Goal: Transaction & Acquisition: Obtain resource

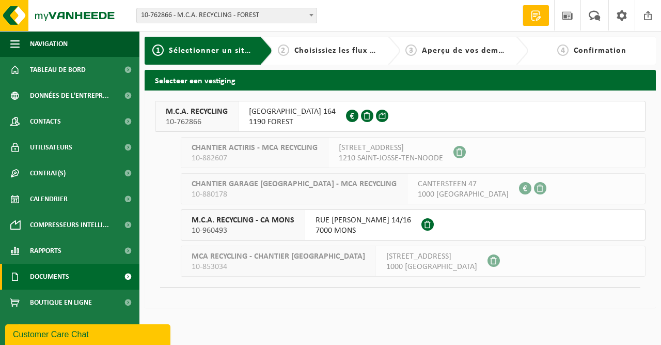
click at [68, 274] on span "Documents" at bounding box center [49, 276] width 39 height 26
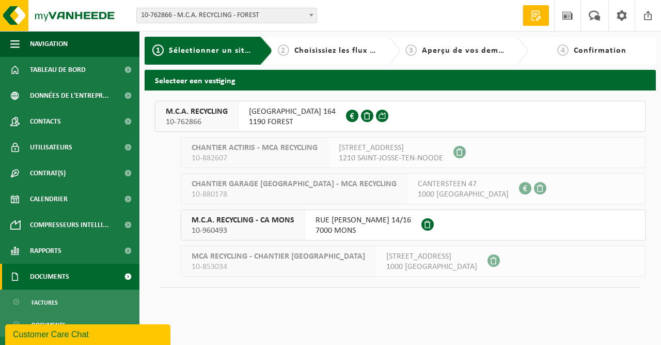
scroll to position [43, 0]
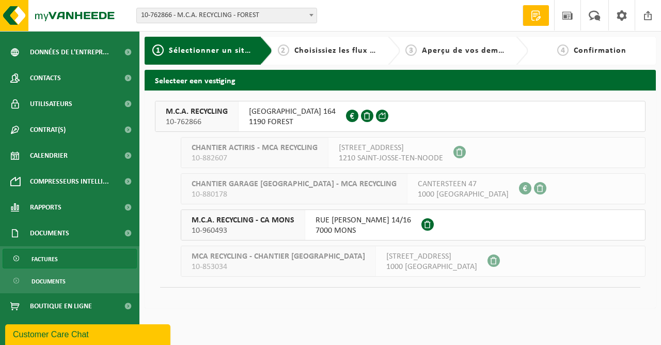
click at [55, 262] on span "Factures" at bounding box center [45, 259] width 26 height 20
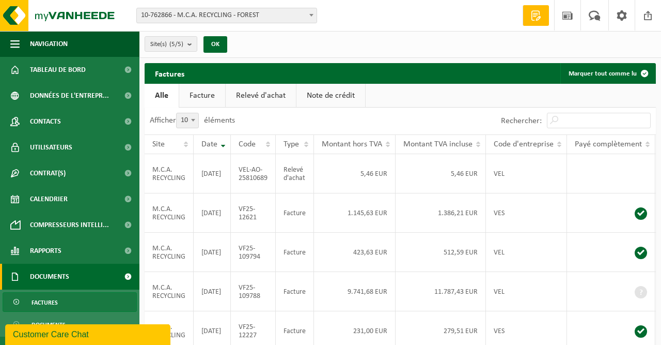
click at [206, 97] on link "Facture" at bounding box center [202, 96] width 46 height 24
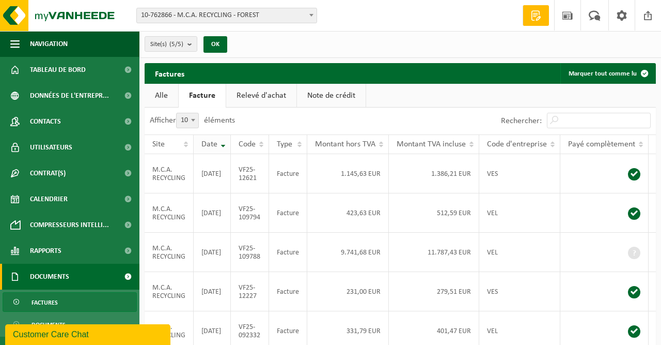
click at [231, 143] on th "Date" at bounding box center [212, 144] width 37 height 20
click at [231, 141] on th "Date" at bounding box center [212, 144] width 37 height 20
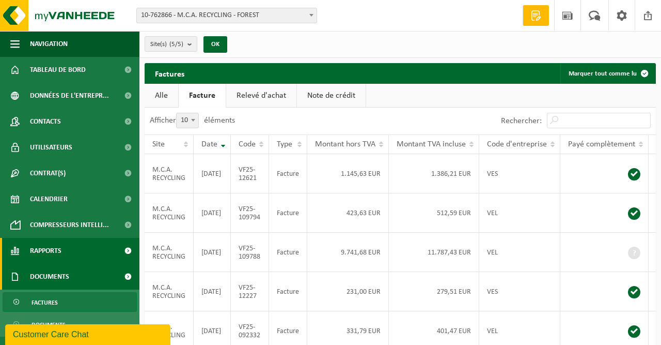
click at [75, 250] on link "Rapports" at bounding box center [69, 251] width 139 height 26
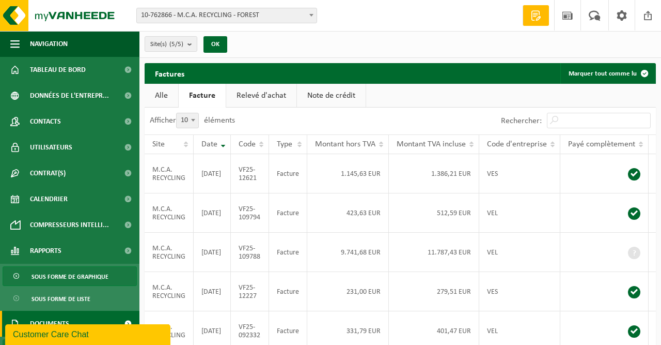
click at [75, 274] on span "Sous forme de graphique" at bounding box center [70, 277] width 77 height 20
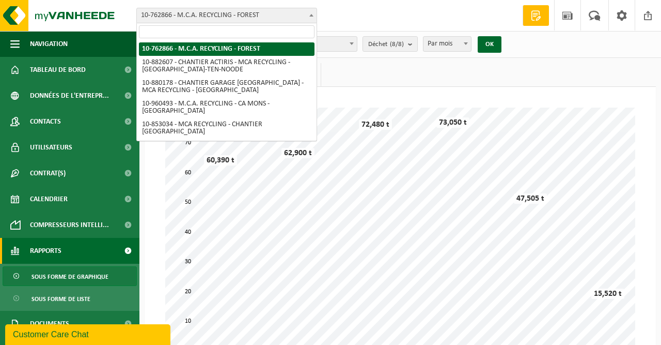
click at [292, 23] on span "10-762866 - M.C.A. RECYCLING - FOREST" at bounding box center [226, 15] width 181 height 15
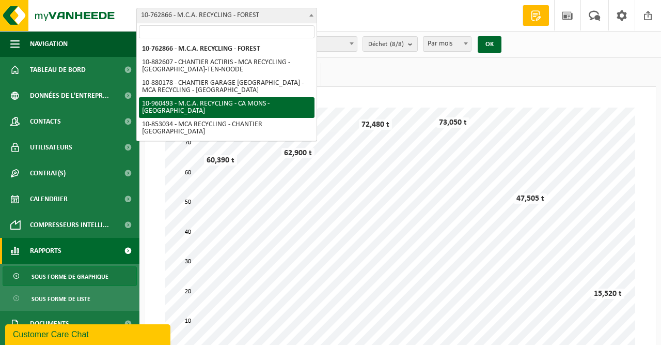
select select "149443"
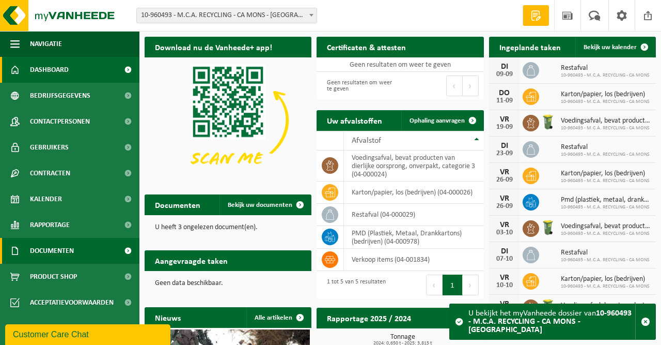
click at [91, 257] on link "Documenten" at bounding box center [69, 251] width 139 height 26
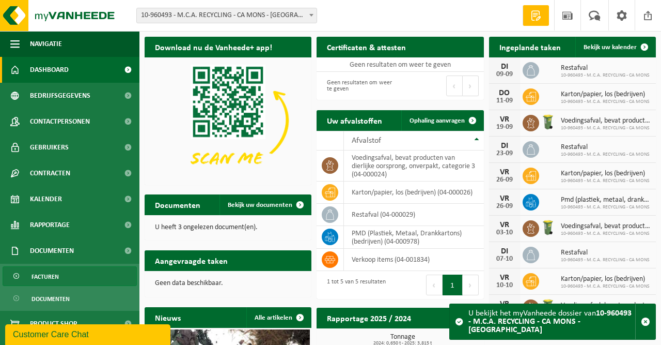
click at [68, 273] on link "Facturen" at bounding box center [70, 276] width 134 height 20
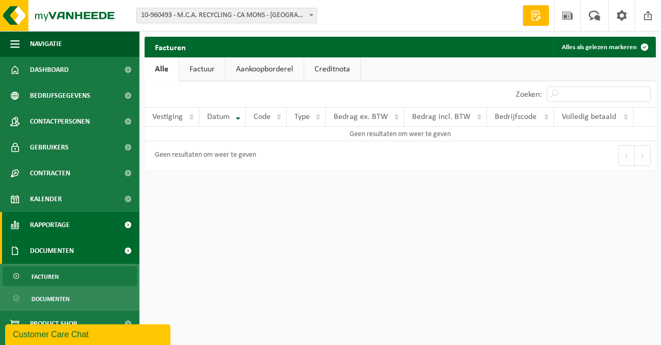
click at [68, 216] on span "Rapportage" at bounding box center [50, 225] width 40 height 26
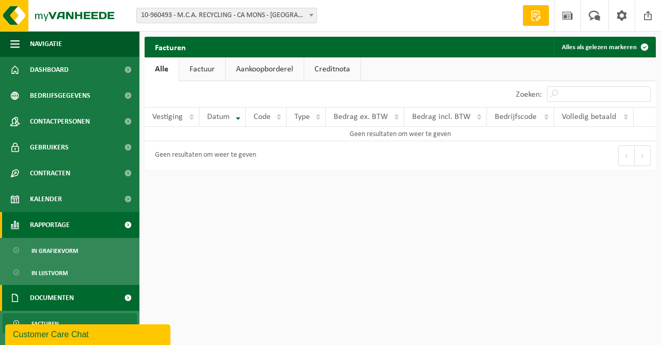
click at [78, 226] on link "Rapportage" at bounding box center [69, 225] width 139 height 26
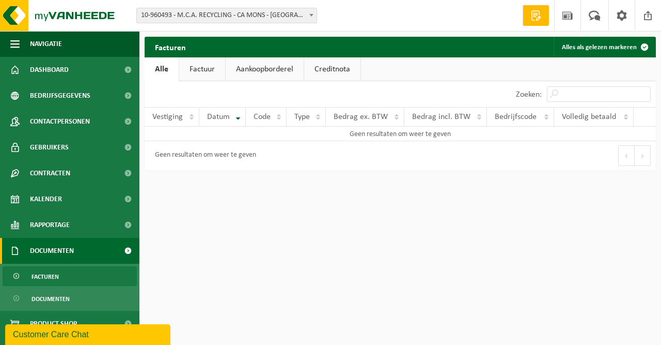
click at [72, 251] on span "Documenten" at bounding box center [52, 251] width 44 height 26
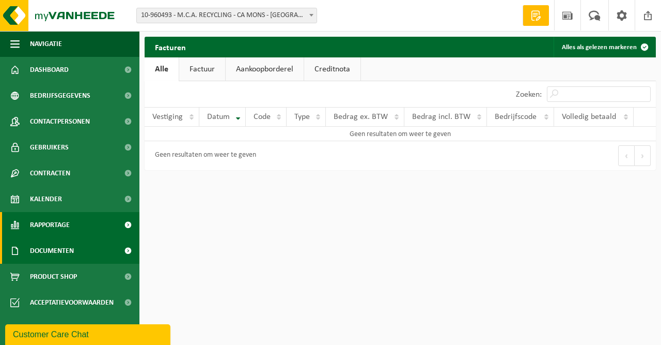
click at [130, 225] on span at bounding box center [127, 225] width 23 height 26
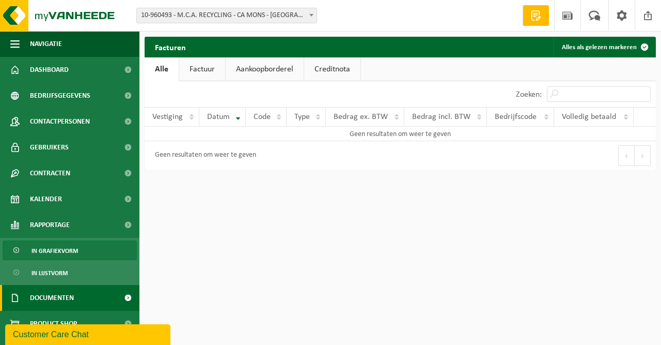
click at [73, 252] on span "In grafiekvorm" at bounding box center [55, 251] width 46 height 20
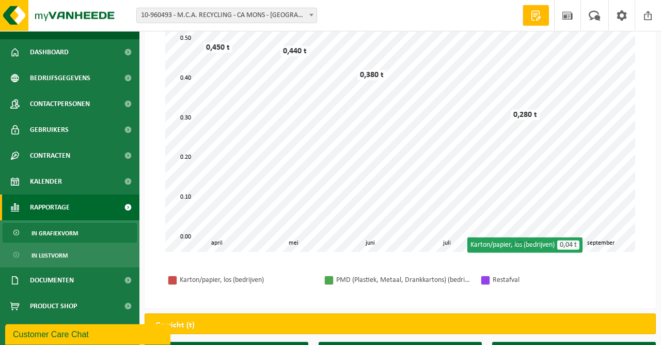
scroll to position [229, 0]
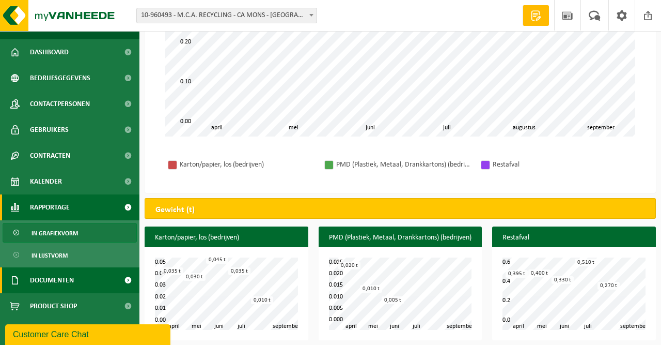
click at [79, 277] on link "Documenten" at bounding box center [69, 280] width 139 height 26
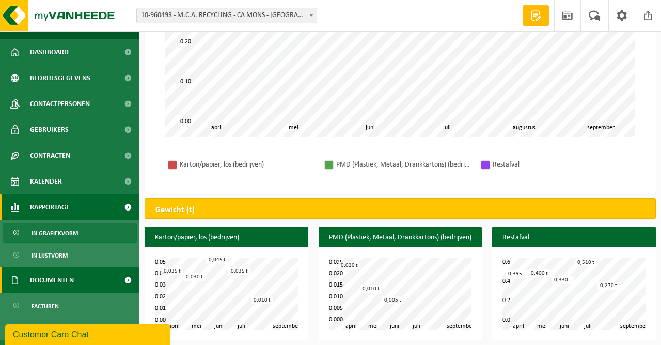
click at [79, 277] on link "Documenten" at bounding box center [69, 280] width 139 height 26
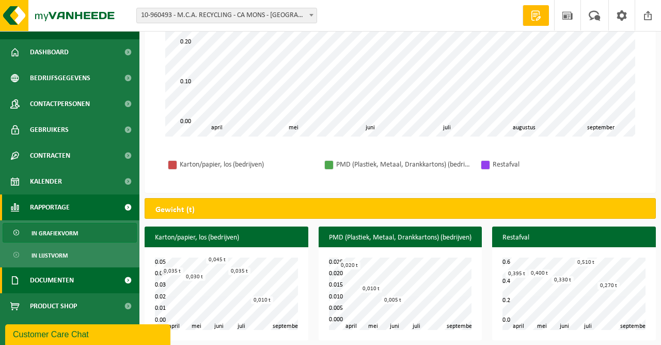
click at [128, 279] on span at bounding box center [127, 280] width 23 height 26
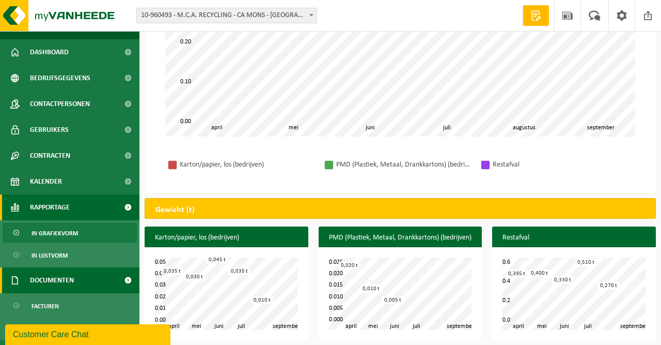
scroll to position [64, 0]
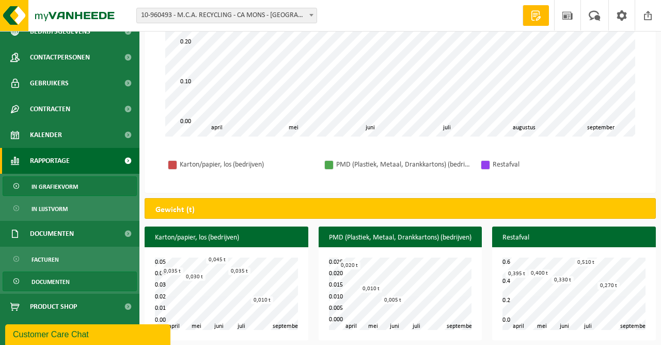
click at [53, 283] on span "Documenten" at bounding box center [51, 282] width 38 height 20
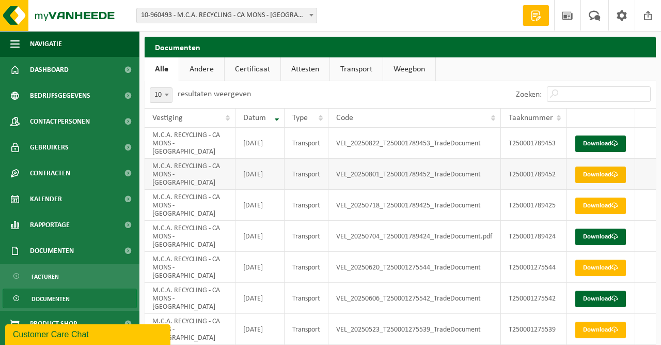
click at [612, 178] on span at bounding box center [615, 174] width 7 height 7
click at [603, 144] on link "Download" at bounding box center [601, 143] width 51 height 17
